Goal: Task Accomplishment & Management: Use online tool/utility

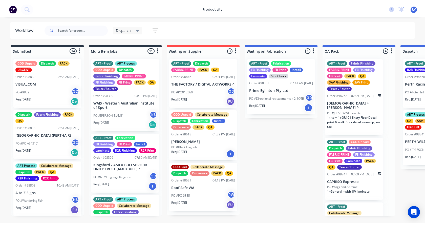
scroll to position [0, 323]
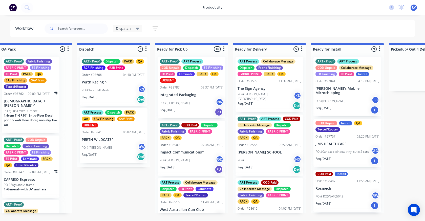
click at [50, 6] on div "productivity productivity Workflow Planner Delivery Scheduling Timesheets No ne…" at bounding box center [212, 7] width 425 height 15
click at [27, 7] on icon at bounding box center [27, 7] width 5 height 5
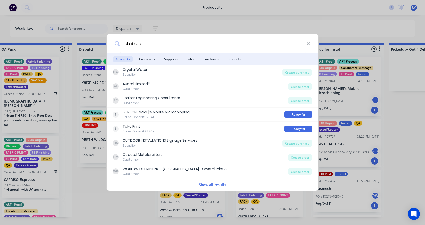
type input "stables"
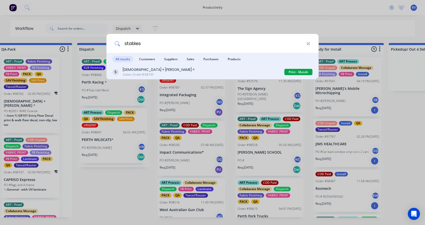
click at [139, 70] on div "[DEMOGRAPHIC_DATA] + [PERSON_NAME] ^" at bounding box center [159, 69] width 72 height 5
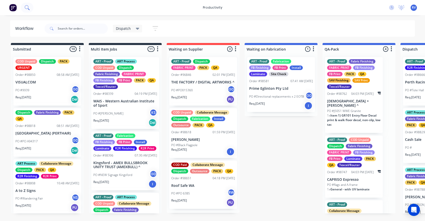
click at [27, 9] on icon at bounding box center [27, 7] width 5 height 5
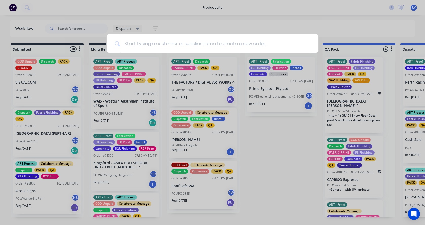
click at [69, 31] on div at bounding box center [212, 112] width 425 height 225
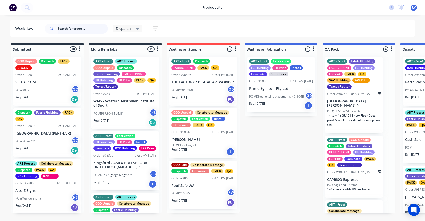
click at [68, 29] on input "text" at bounding box center [83, 29] width 50 height 10
click at [37, 6] on div "productivity productivity Workflow Planner Delivery Scheduling Timesheets No ne…" at bounding box center [212, 7] width 425 height 15
click at [26, 8] on icon at bounding box center [27, 7] width 5 height 5
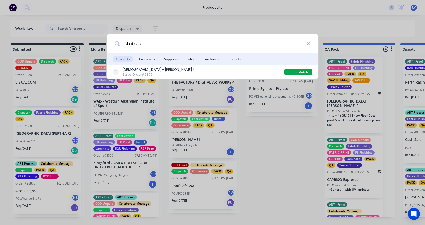
type input "stables"
click at [283, 155] on div "stables All results Customers Suppliers Sales Purchases Products Church + [PERS…" at bounding box center [212, 112] width 425 height 225
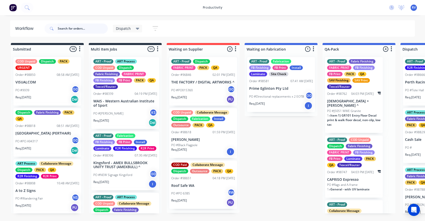
click at [66, 28] on input "text" at bounding box center [83, 29] width 50 height 10
type input "98791"
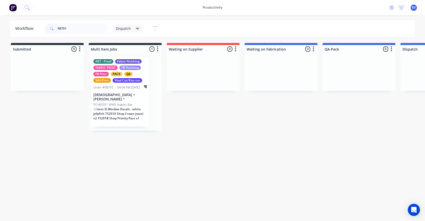
click at [115, 67] on div "FABRIC PRINT" at bounding box center [105, 67] width 24 height 5
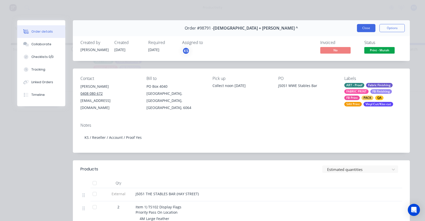
drag, startPoint x: 359, startPoint y: 29, endPoint x: 317, endPoint y: 32, distance: 41.8
click at [359, 29] on button "Close" at bounding box center [366, 28] width 18 height 8
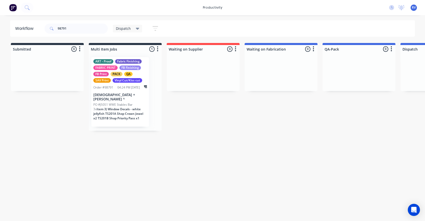
click at [124, 28] on span "Dispatch" at bounding box center [123, 28] width 15 height 5
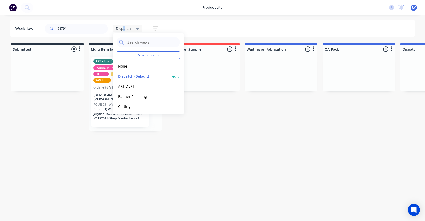
click at [123, 77] on button "Dispatch (Default)" at bounding box center [144, 76] width 54 height 6
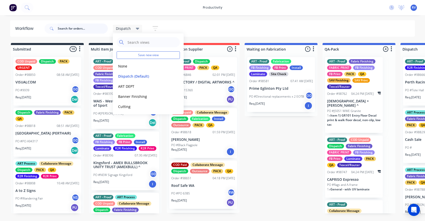
click at [62, 28] on input "text" at bounding box center [83, 29] width 50 height 10
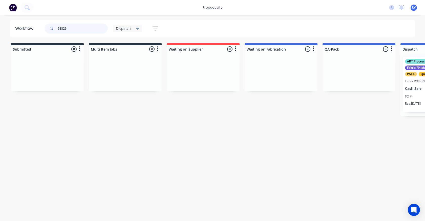
type input "98829"
click at [31, 191] on html "productivity productivity Workflow Planner Delivery Scheduling Timesheets No ne…" at bounding box center [212, 95] width 425 height 191
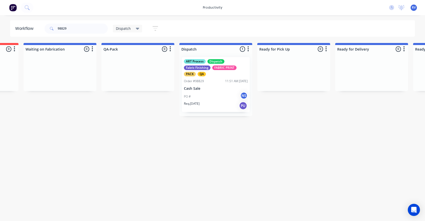
scroll to position [0, 232]
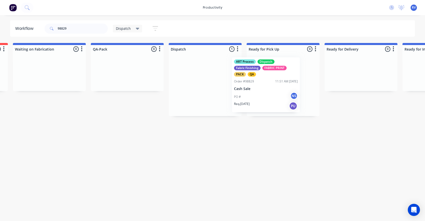
drag, startPoint x: 198, startPoint y: 89, endPoint x: 268, endPoint y: 86, distance: 69.6
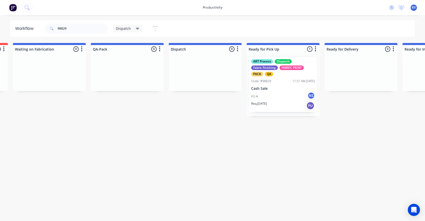
click at [119, 26] on span "Dispatch" at bounding box center [123, 28] width 15 height 5
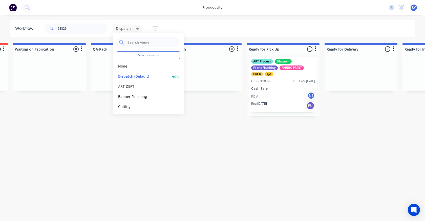
click at [128, 74] on button "Dispatch (Default)" at bounding box center [144, 76] width 54 height 6
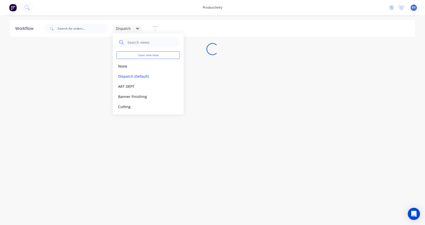
click at [134, 152] on div "Workflow Dispatch Save new view None edit Dispatch (Default) edit ART DEPT edit…" at bounding box center [212, 117] width 425 height 194
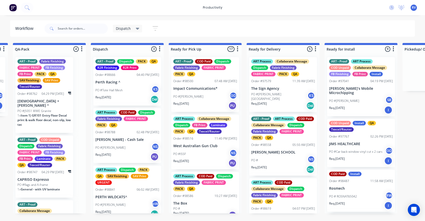
scroll to position [7, 0]
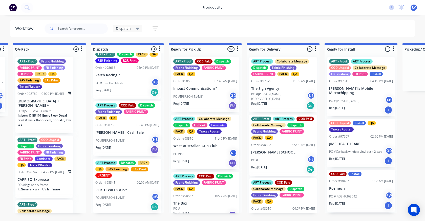
click at [117, 148] on div "Req. [DATE] PU" at bounding box center [127, 149] width 64 height 9
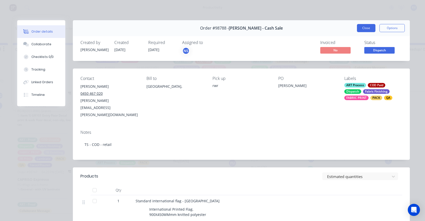
click at [367, 29] on button "Close" at bounding box center [366, 28] width 18 height 8
